Goal: Task Accomplishment & Management: Manage account settings

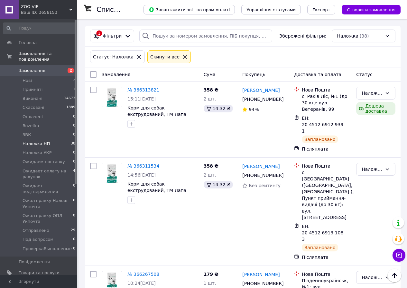
scroll to position [2678, 0]
click at [32, 141] on span "Наложка НП" at bounding box center [36, 144] width 27 height 6
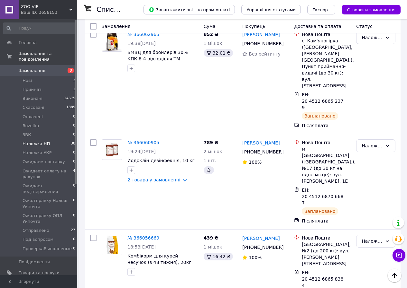
scroll to position [1897, 0]
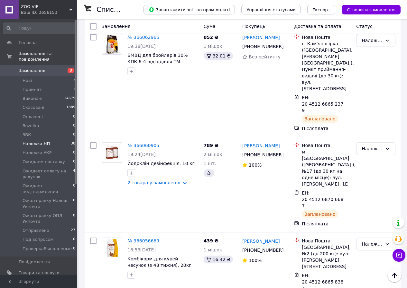
click at [369, 100] on li "Виконано" at bounding box center [375, 101] width 39 height 12
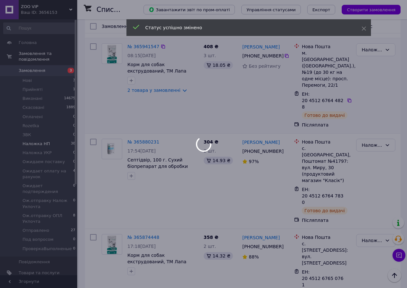
scroll to position [2390, 0]
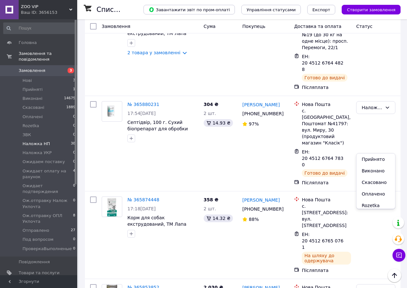
scroll to position [2433, 0]
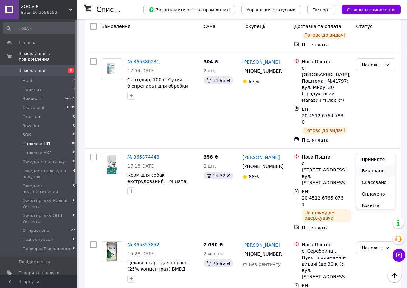
click at [371, 171] on li "Виконано" at bounding box center [375, 171] width 39 height 12
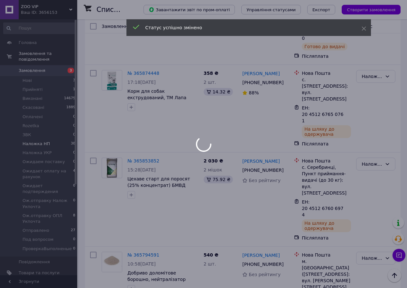
scroll to position [2678, 0]
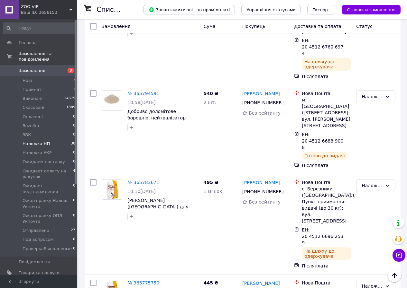
click at [36, 228] on span "Отправлено" at bounding box center [36, 231] width 27 height 6
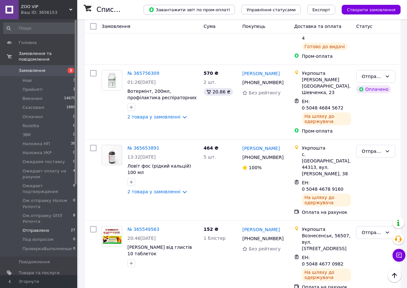
scroll to position [1763, 0]
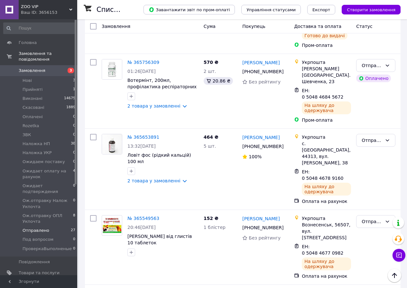
click at [376, 153] on li "Виконано" at bounding box center [375, 153] width 39 height 12
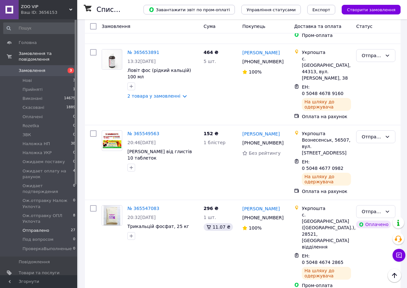
scroll to position [1965, 0]
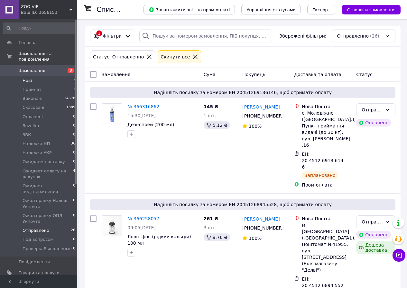
click at [37, 76] on li "Нові 3" at bounding box center [39, 80] width 79 height 9
